Goal: Information Seeking & Learning: Learn about a topic

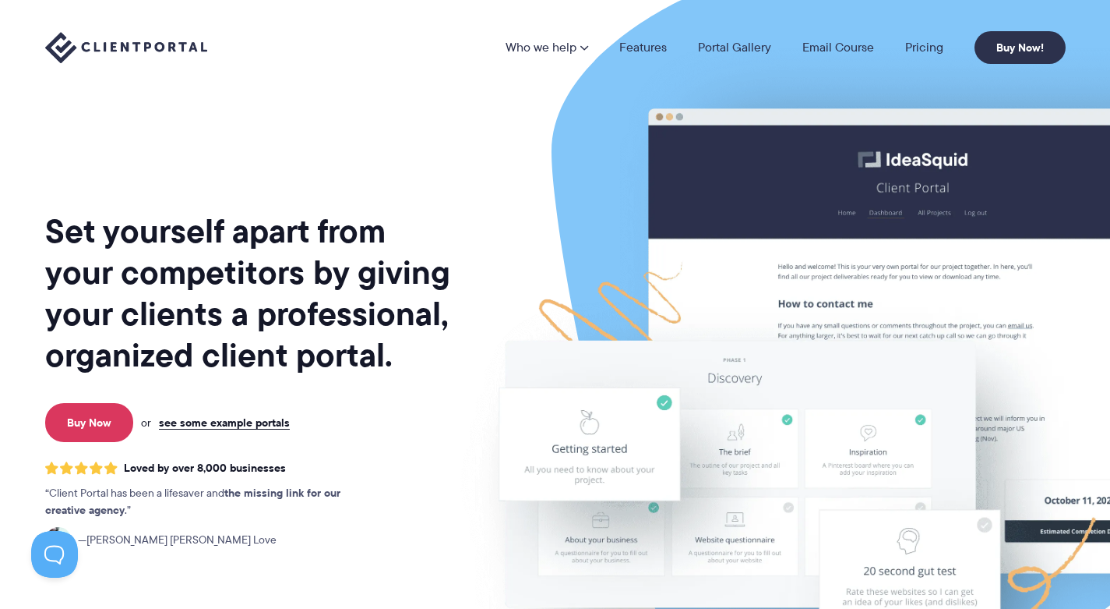
click at [643, 48] on link "Features" at bounding box center [644, 47] width 48 height 12
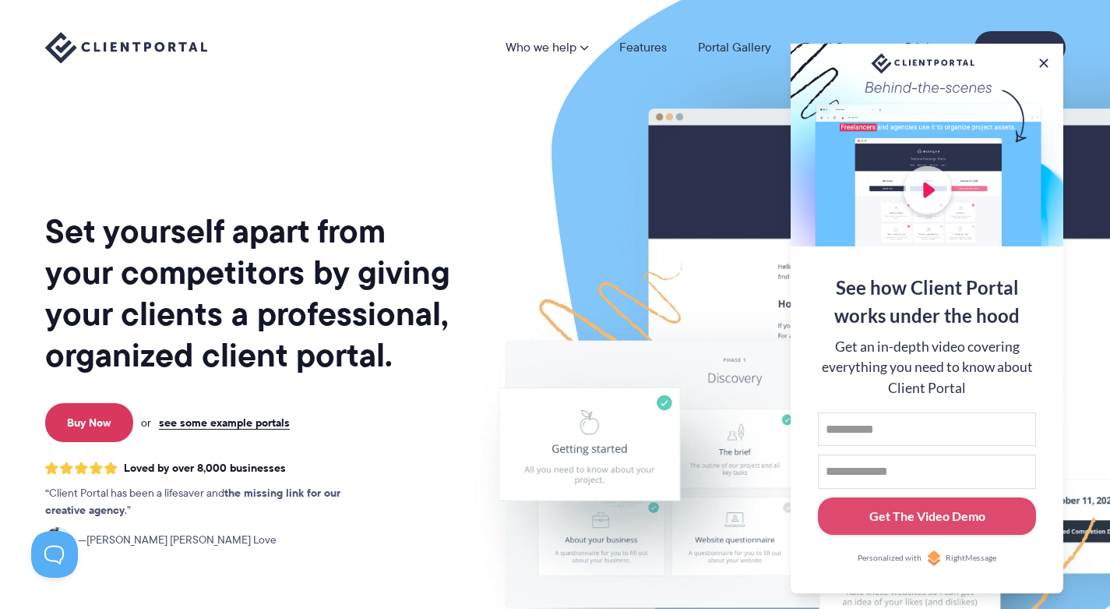
click at [256, 429] on link "see some example portals" at bounding box center [224, 422] width 131 height 14
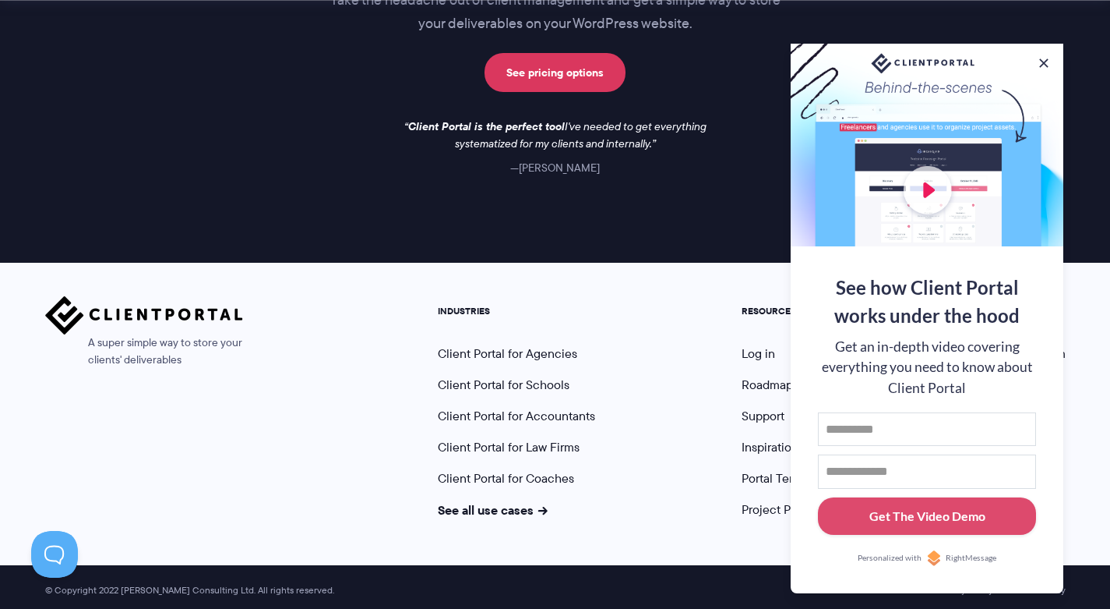
scroll to position [2366, 0]
